Goal: Check status: Check status

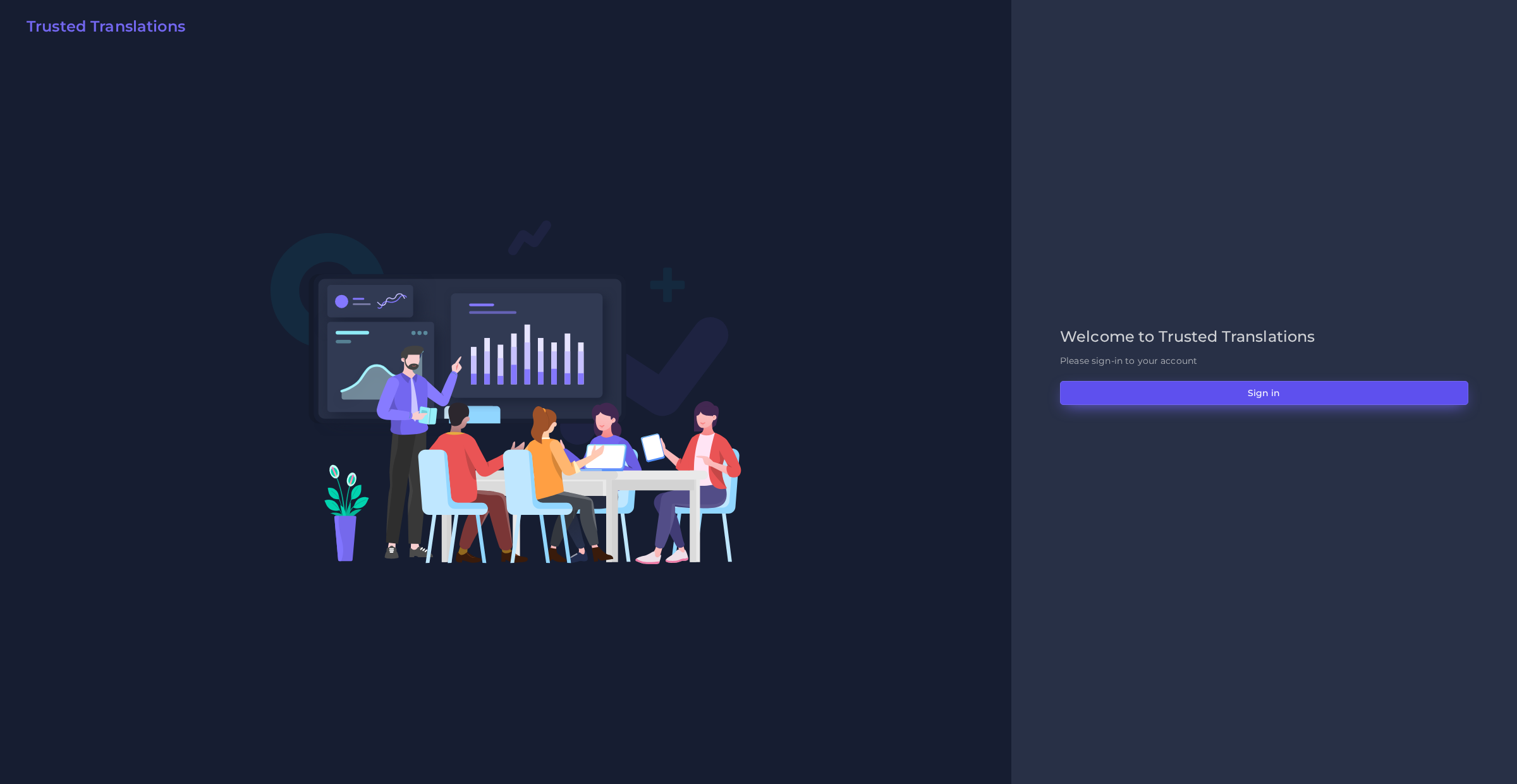
click at [1119, 403] on button "Sign in" at bounding box center [1264, 393] width 409 height 24
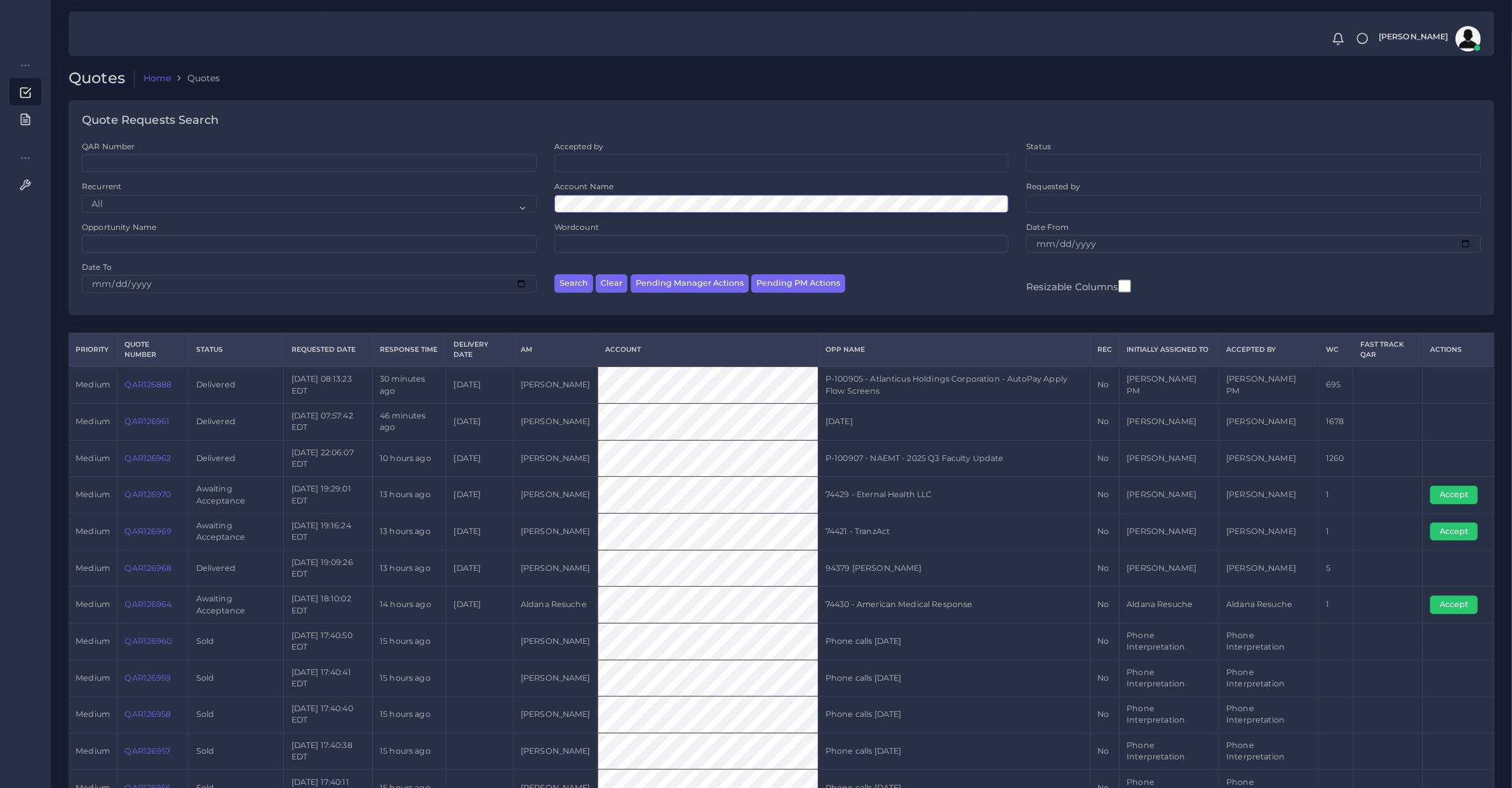
click at [555, 274] on button "Search" at bounding box center [574, 283] width 39 height 18
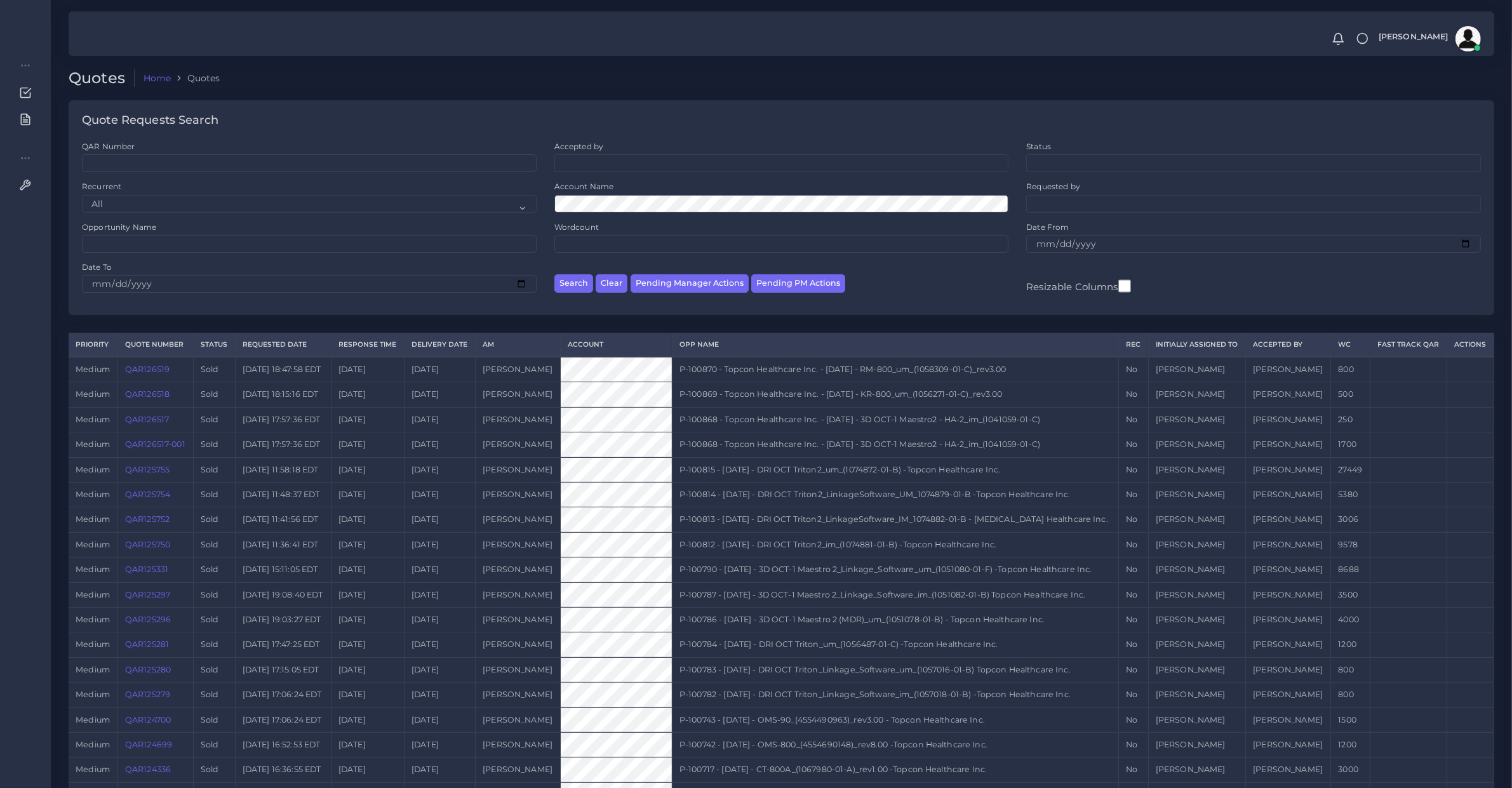
click at [160, 444] on link "QAR126517-001" at bounding box center [155, 444] width 60 height 10
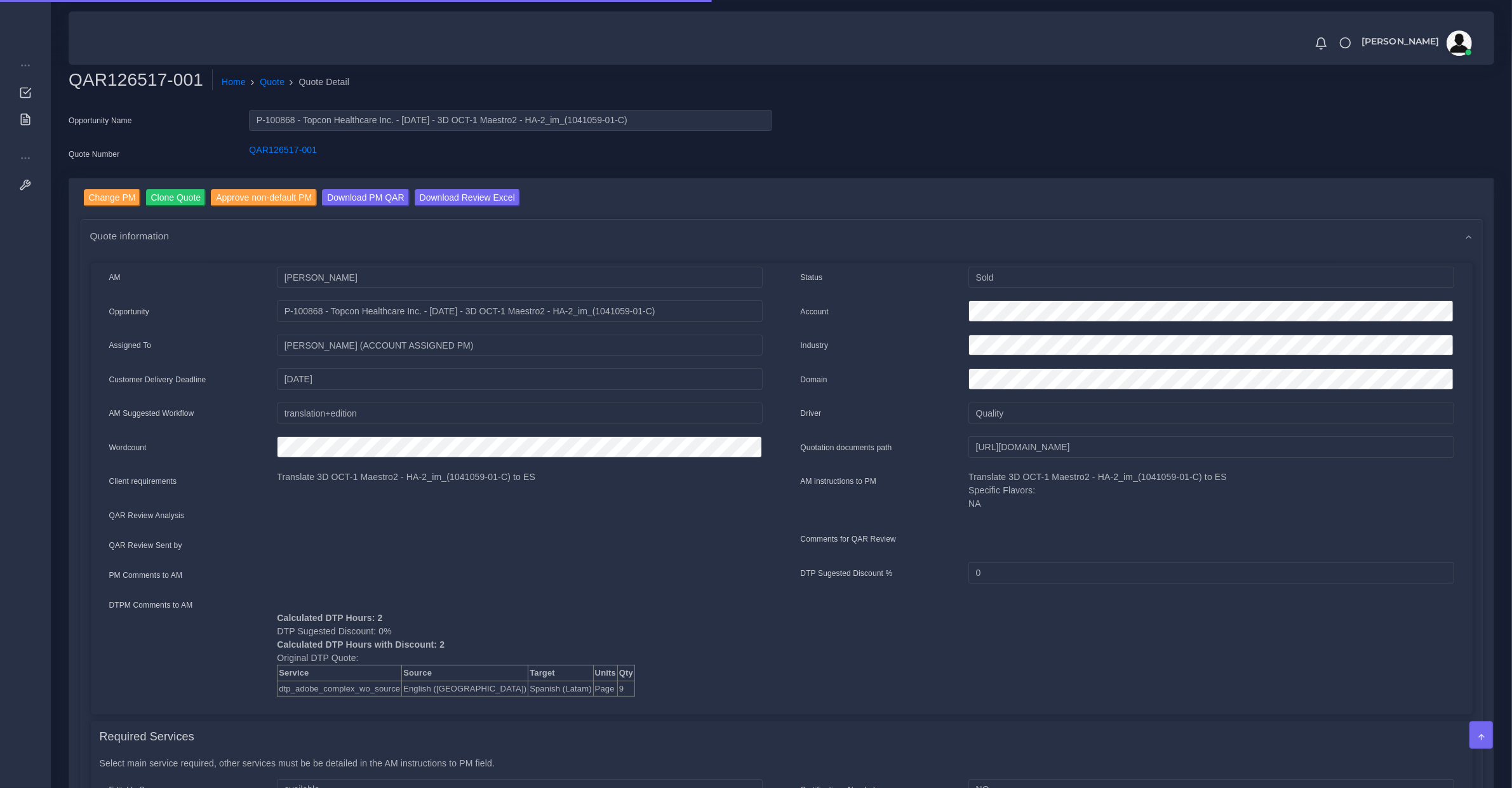
scroll to position [132, 0]
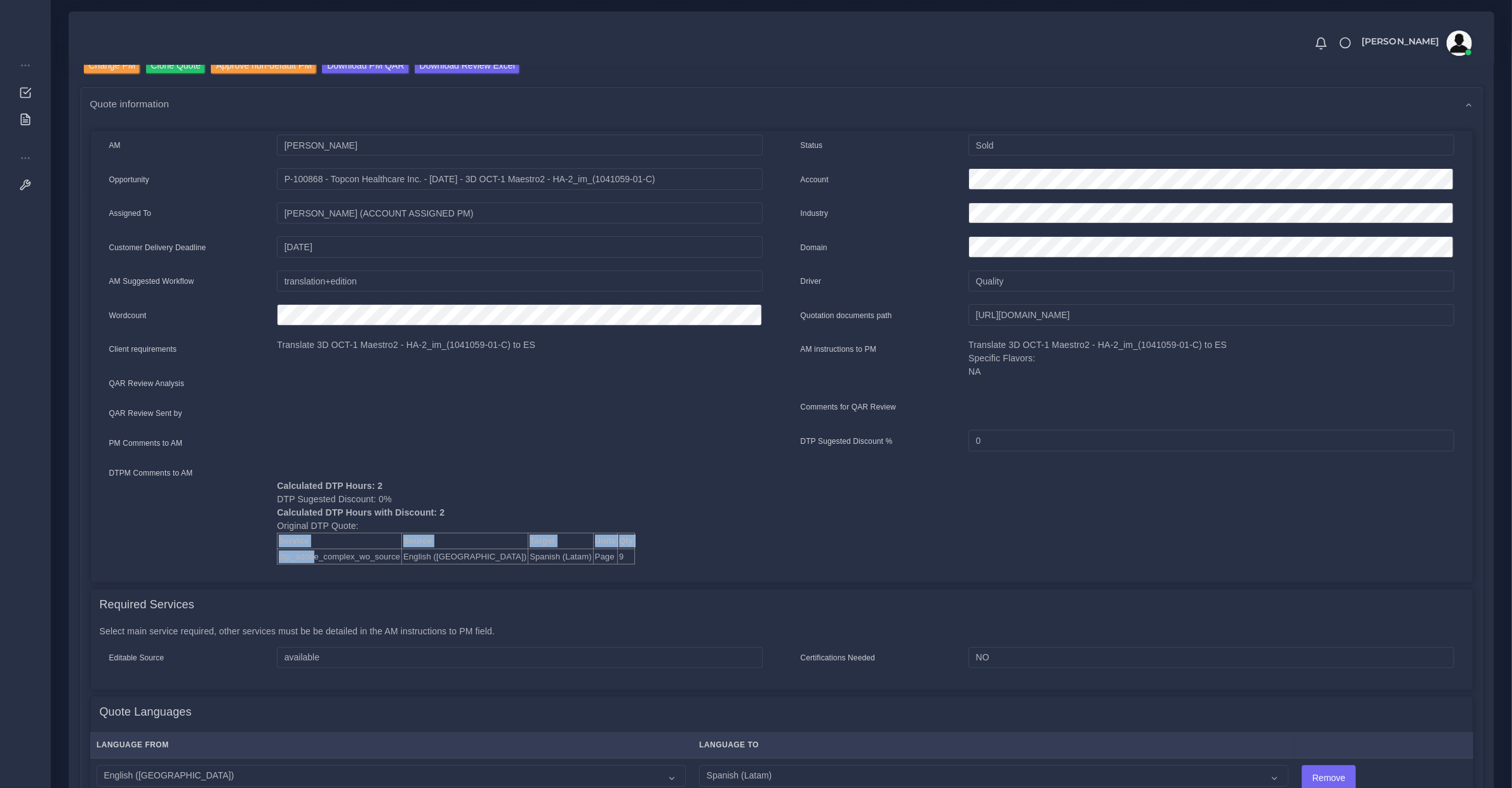
drag, startPoint x: 316, startPoint y: 541, endPoint x: 571, endPoint y: 564, distance: 256.0
click at [571, 564] on div "AM [PERSON_NAME] Opportunity Assigned To Source" at bounding box center [436, 354] width 691 height 440
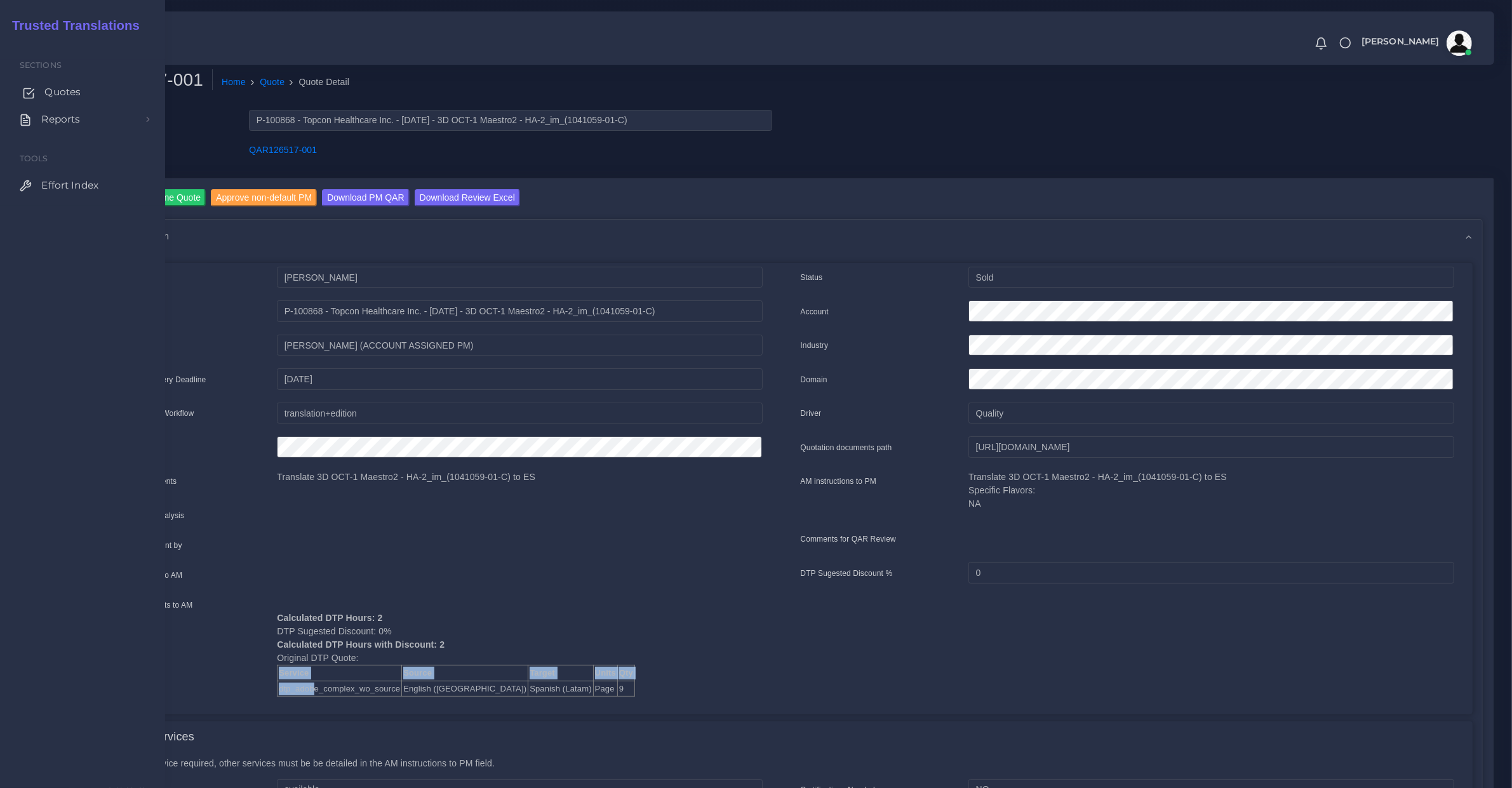
click at [51, 92] on span "Quotes" at bounding box center [63, 92] width 36 height 14
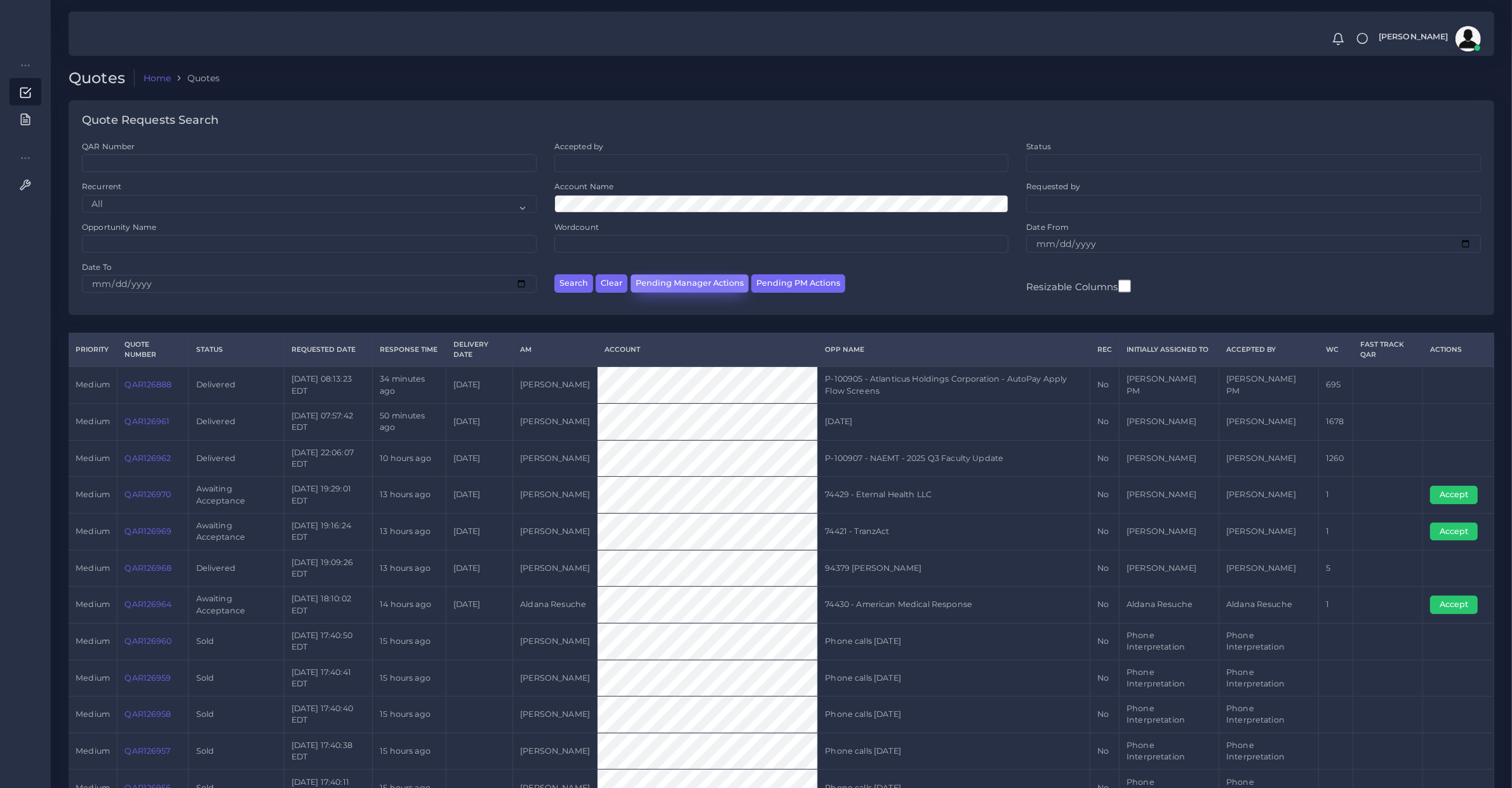
click at [706, 285] on button "Pending Manager Actions" at bounding box center [690, 283] width 118 height 18
select select "awaiting_manager_initial_review"
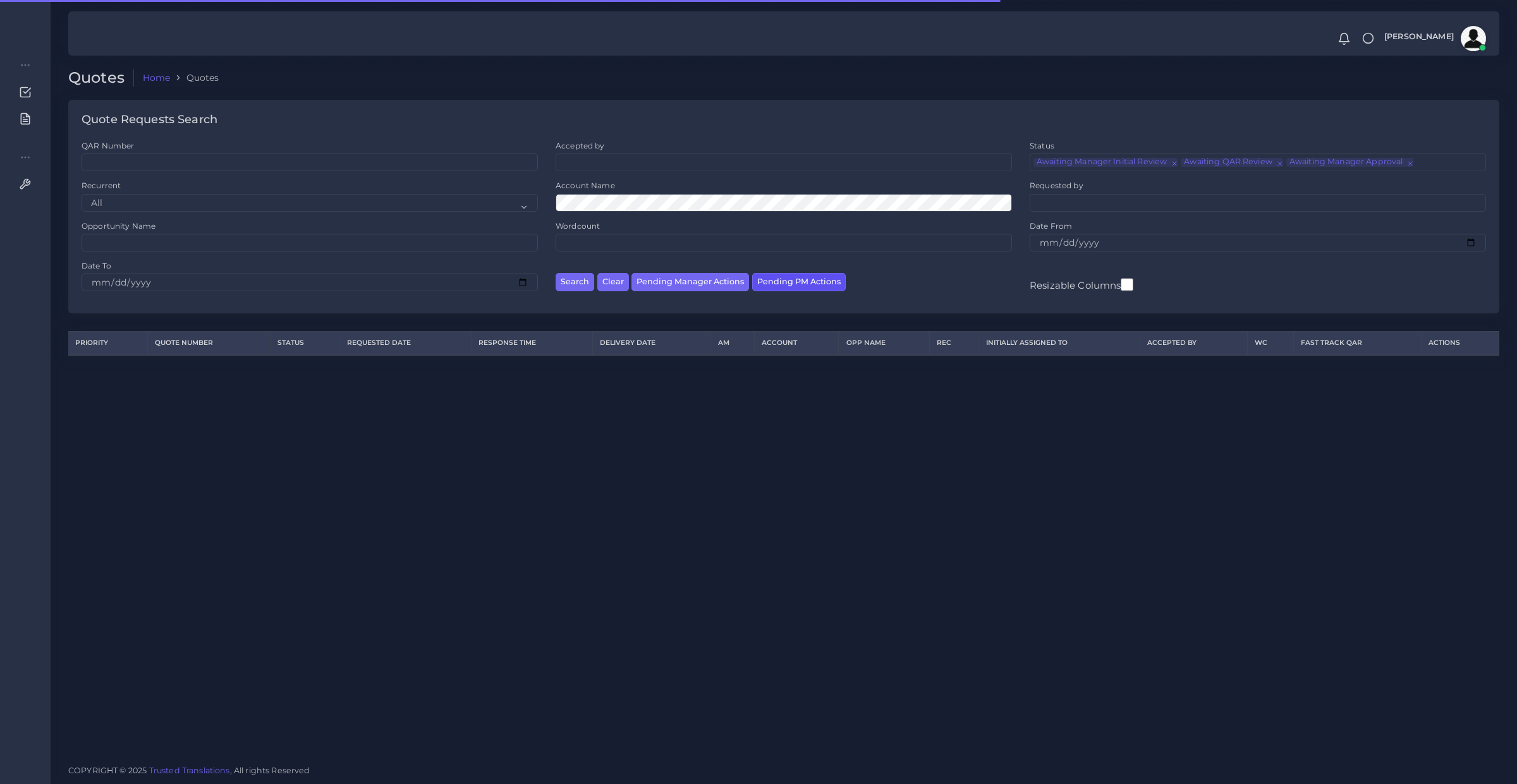
click at [778, 278] on button "Pending PM Actions" at bounding box center [799, 282] width 94 height 18
select select "awaiting_acceptance"
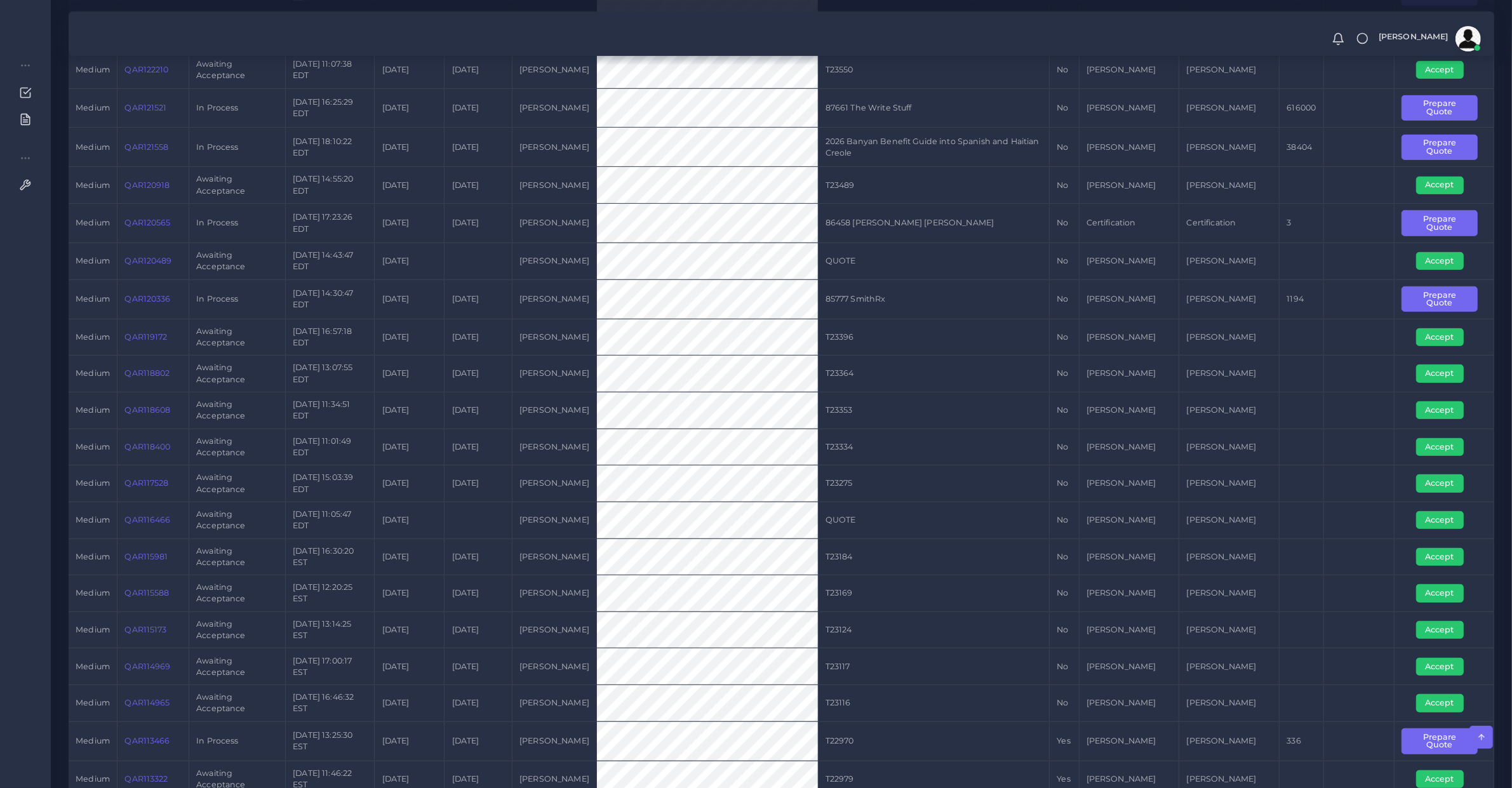
scroll to position [791, 0]
